Goal: Task Accomplishment & Management: Complete application form

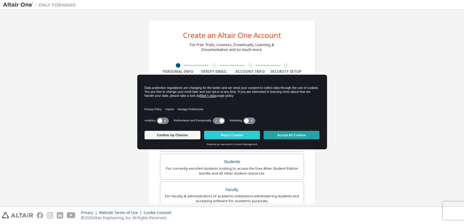
click at [299, 135] on button "Accept All Cookies" at bounding box center [292, 135] width 56 height 9
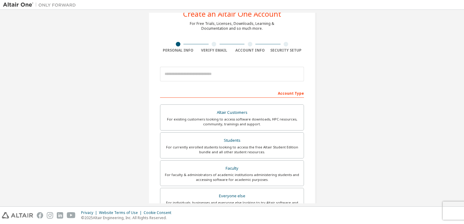
scroll to position [27, 0]
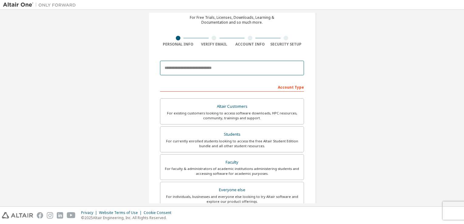
click at [216, 69] on input "email" at bounding box center [232, 68] width 144 height 15
type input "**********"
type input "*****"
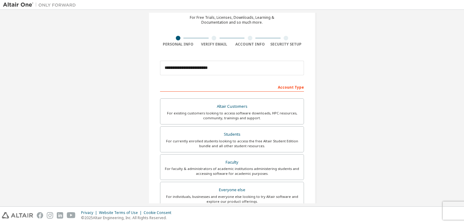
type input "*****"
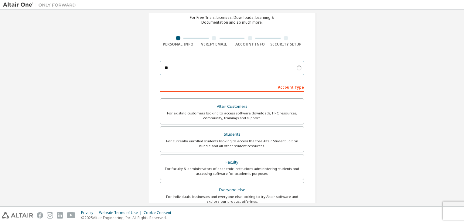
type input "*"
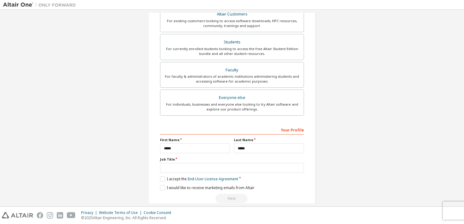
scroll to position [129, 0]
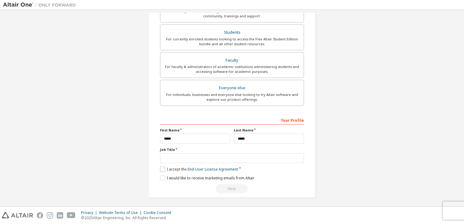
type input "**********"
click at [162, 168] on label "I accept the End-User License Agreement" at bounding box center [199, 169] width 78 height 5
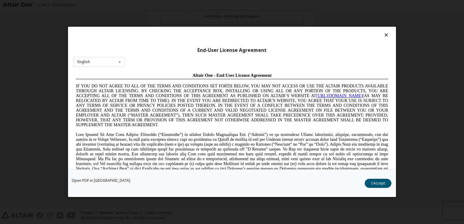
scroll to position [0, 0]
click at [385, 186] on button "I Accept" at bounding box center [378, 183] width 27 height 9
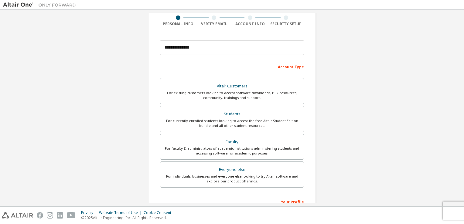
scroll to position [48, 0]
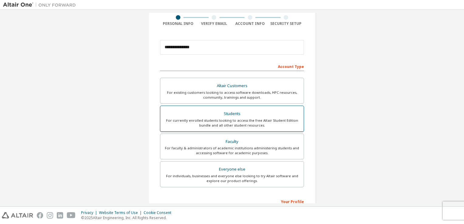
click at [288, 126] on div "For currently enrolled students looking to access the free Altair Student Editi…" at bounding box center [232, 123] width 136 height 10
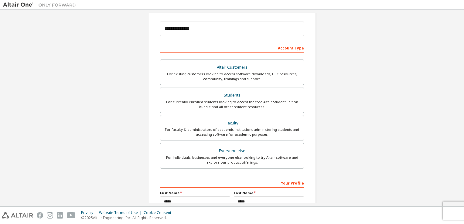
scroll to position [129, 0]
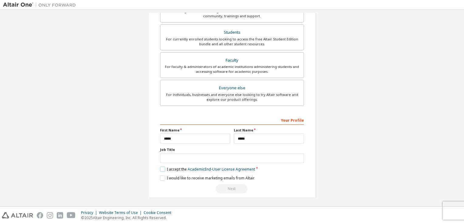
click at [162, 168] on label "I accept the Academic End-User License Agreement" at bounding box center [207, 169] width 95 height 5
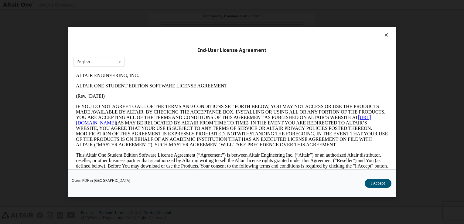
scroll to position [0, 0]
click at [376, 184] on button "I Accept" at bounding box center [378, 183] width 27 height 9
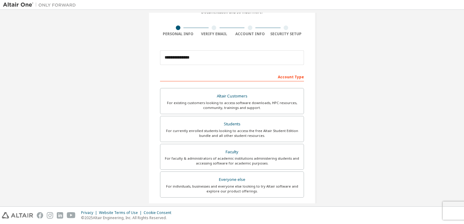
scroll to position [129, 0]
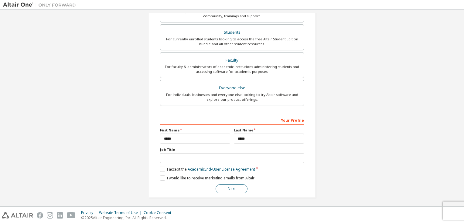
click at [232, 187] on button "Next" at bounding box center [232, 189] width 32 height 9
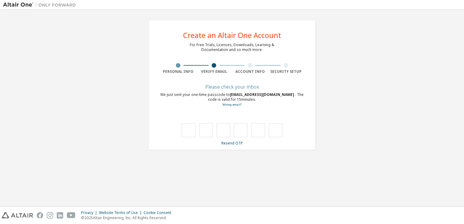
scroll to position [0, 0]
type input "*"
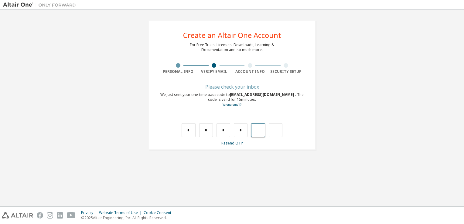
type input "*"
